Goal: Task Accomplishment & Management: Manage account settings

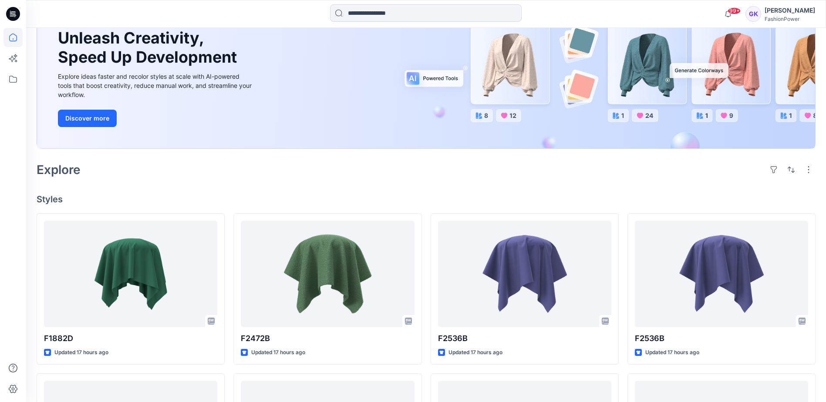
scroll to position [44, 0]
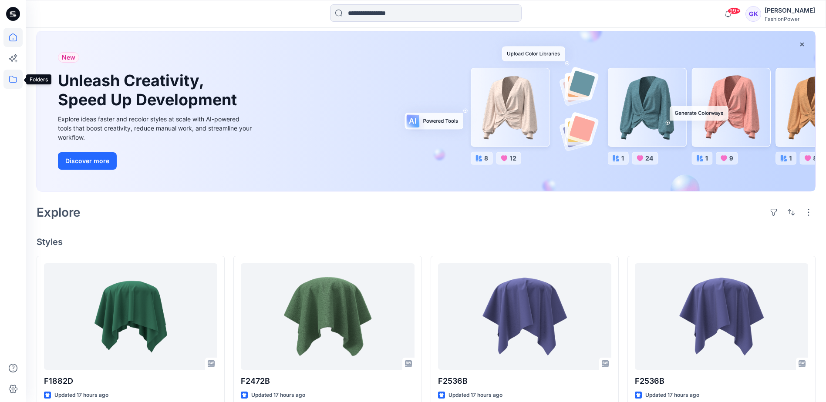
click at [10, 75] on icon at bounding box center [12, 79] width 19 height 19
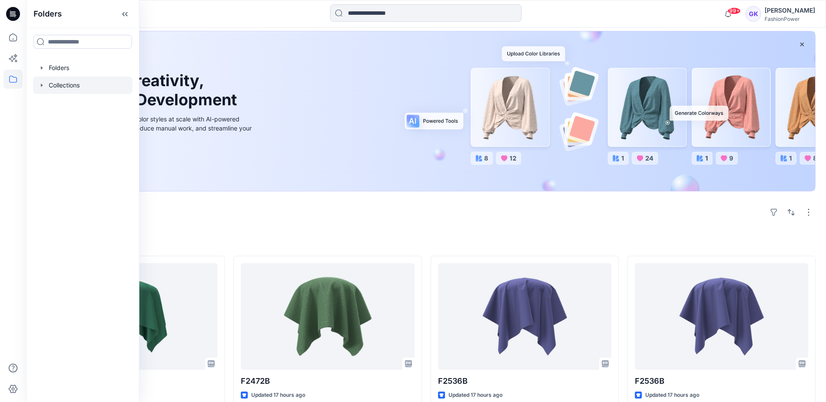
click at [44, 85] on icon "button" at bounding box center [41, 85] width 7 height 7
click at [40, 70] on icon "button" at bounding box center [41, 67] width 7 height 7
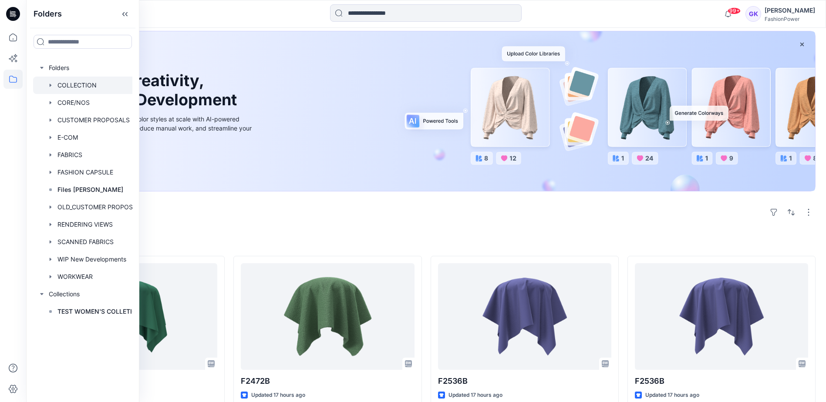
click at [49, 86] on icon "button" at bounding box center [50, 85] width 7 height 7
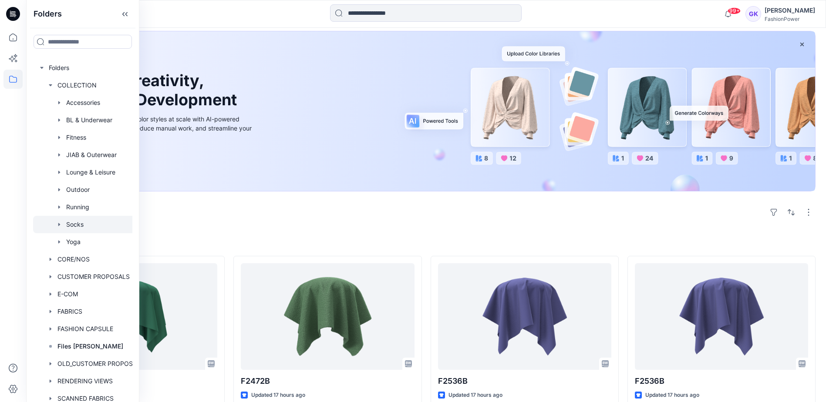
click at [74, 223] on div at bounding box center [91, 224] width 116 height 17
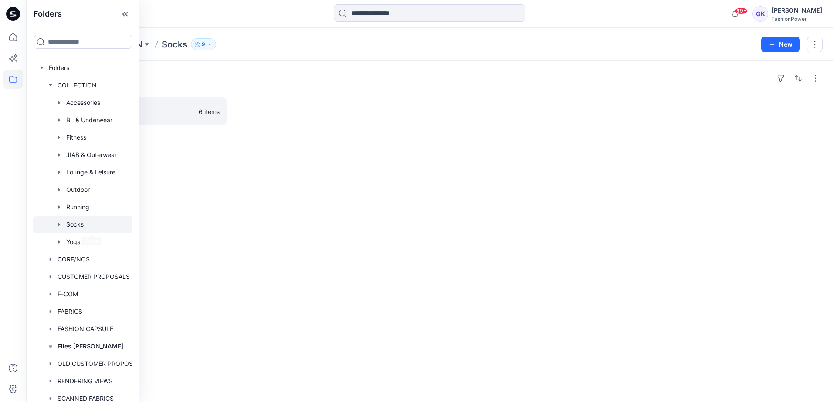
click at [276, 130] on div "Folders Unisex 6 items" at bounding box center [429, 231] width 807 height 341
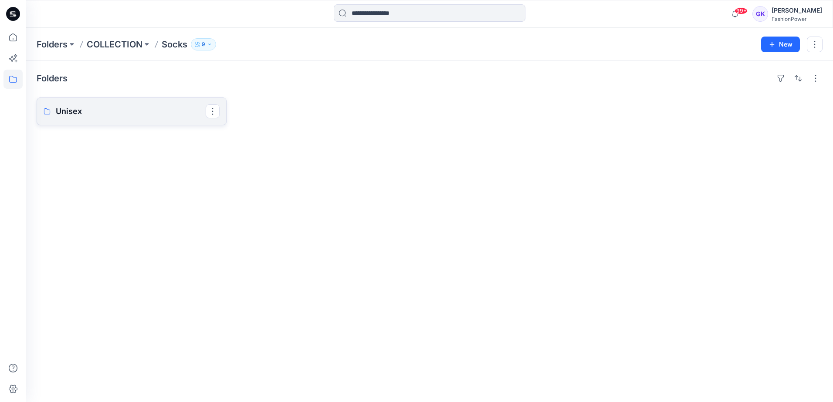
click at [148, 108] on p "Unisex" at bounding box center [131, 111] width 150 height 12
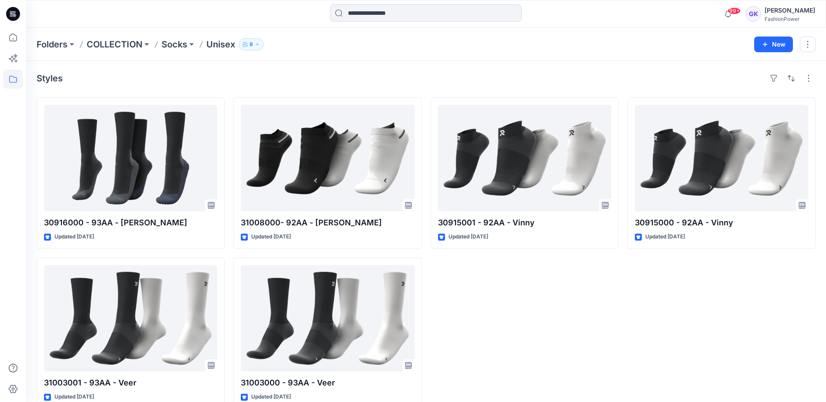
click at [552, 294] on div "30915001 - 92AA - Vinny Updated 4 months ago" at bounding box center [525, 254] width 188 height 312
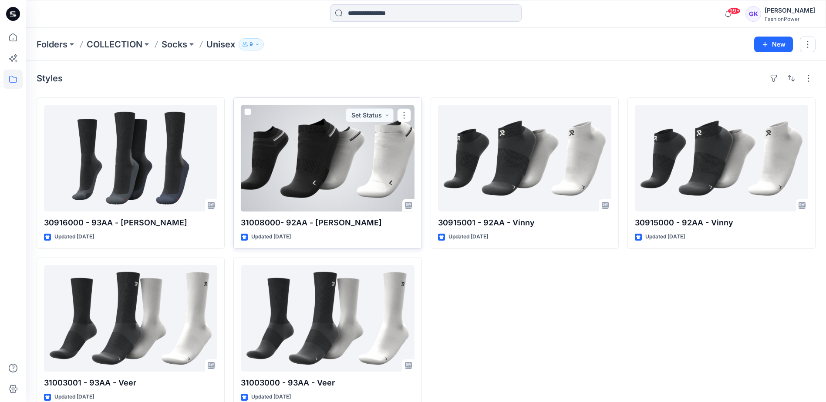
click at [373, 157] on div at bounding box center [327, 158] width 173 height 107
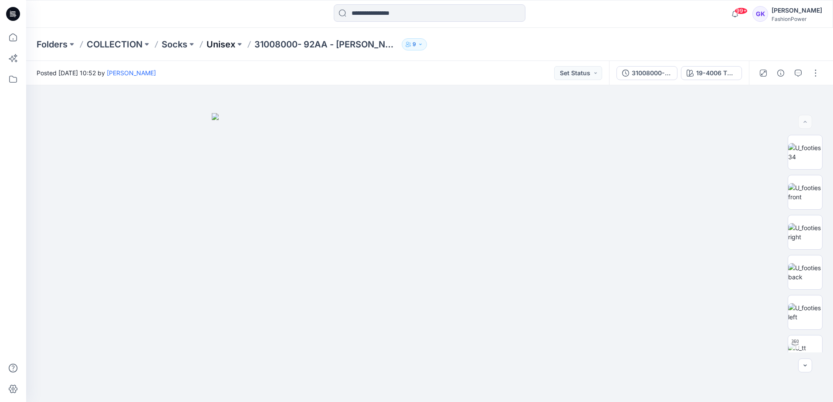
click at [217, 42] on p "Unisex" at bounding box center [220, 44] width 29 height 12
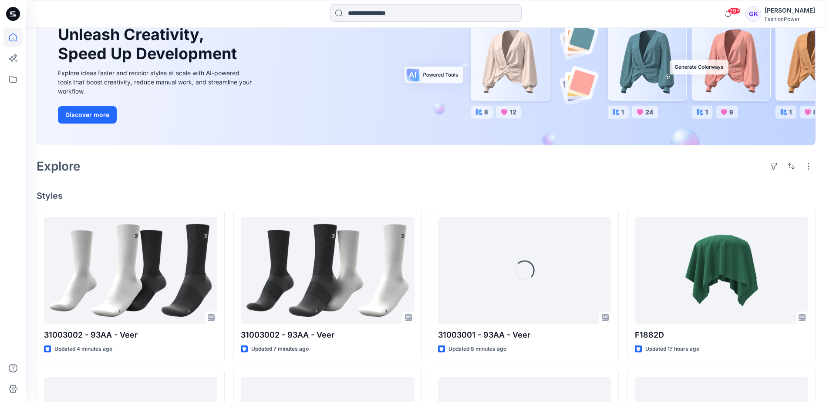
scroll to position [131, 0]
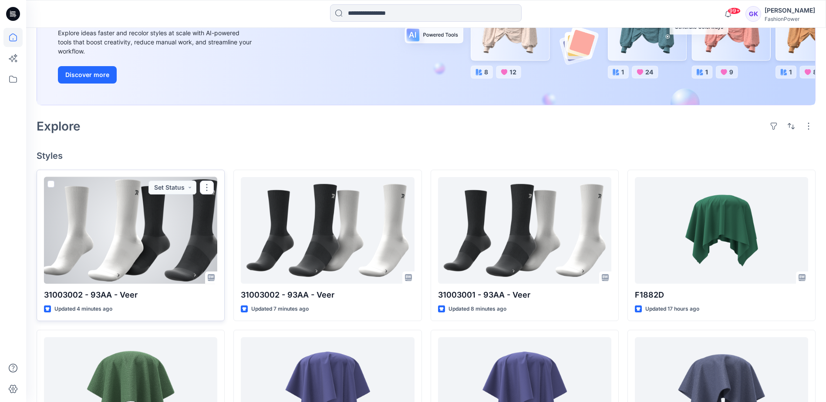
click at [179, 227] on div at bounding box center [130, 230] width 173 height 107
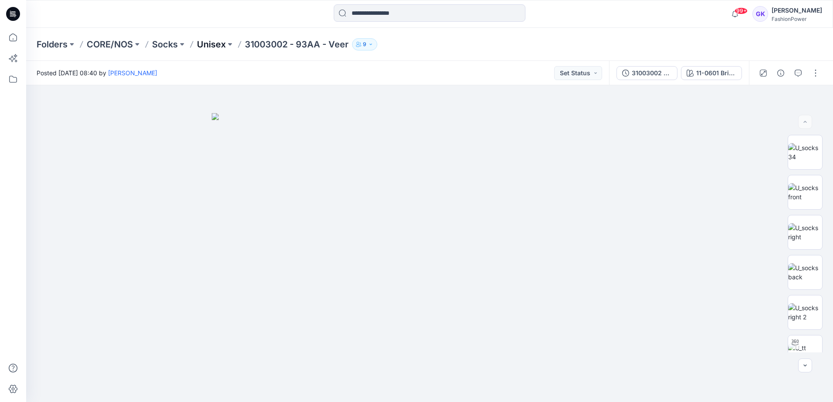
click at [218, 44] on p "Unisex" at bounding box center [211, 44] width 29 height 12
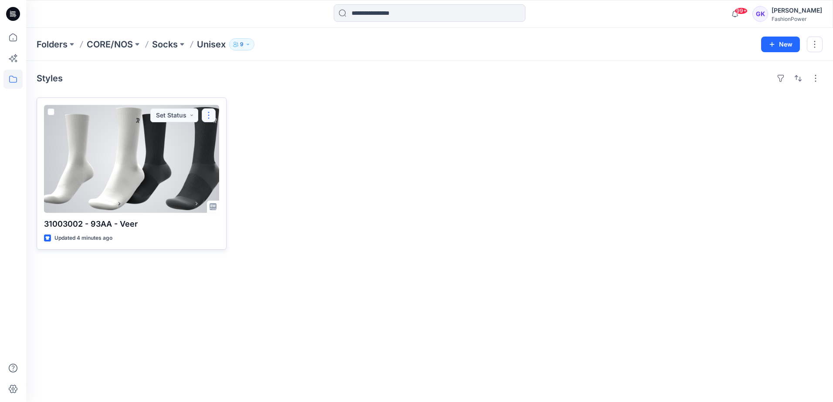
click at [205, 115] on button "button" at bounding box center [209, 115] width 14 height 14
click at [233, 135] on button "Edit" at bounding box center [250, 136] width 94 height 16
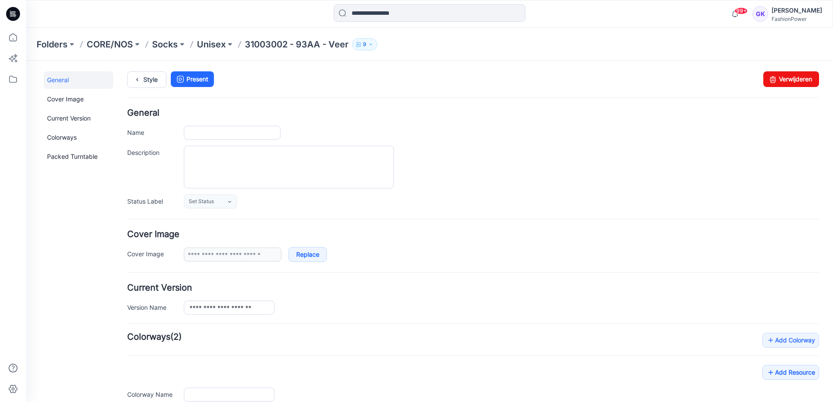
type input "**********"
drag, startPoint x: 780, startPoint y: 81, endPoint x: 485, endPoint y: 86, distance: 294.4
click at [780, 81] on link "Verwijderen" at bounding box center [791, 79] width 56 height 16
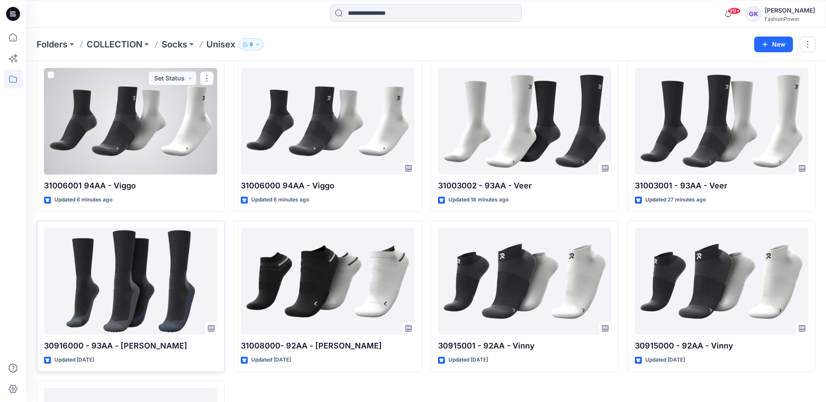
scroll to position [131, 0]
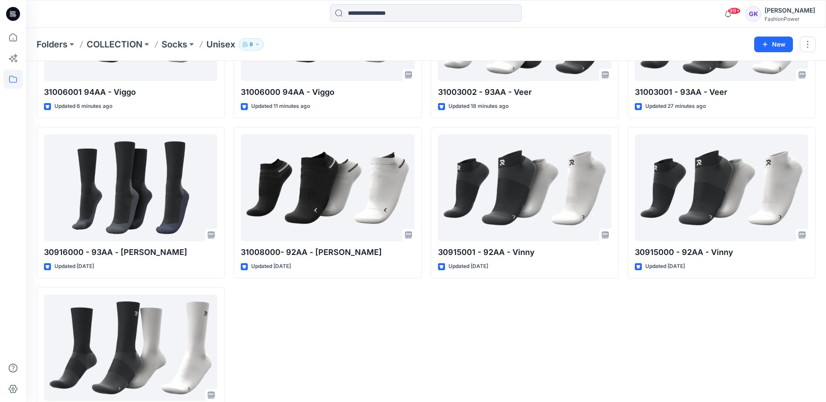
click at [408, 347] on div "31006000 94AA - Viggo Updated 11 minutes ago 31008000- 92AA - Vito Updated 4 mo…" at bounding box center [327, 203] width 188 height 472
